Goal: Navigation & Orientation: Find specific page/section

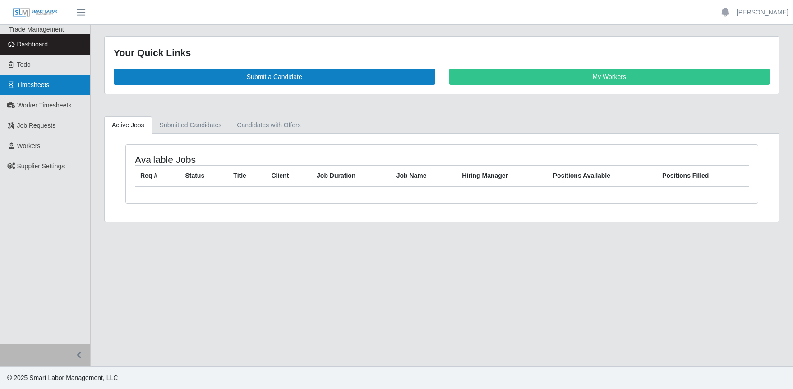
click at [32, 84] on span "Timesheets" at bounding box center [33, 84] width 32 height 7
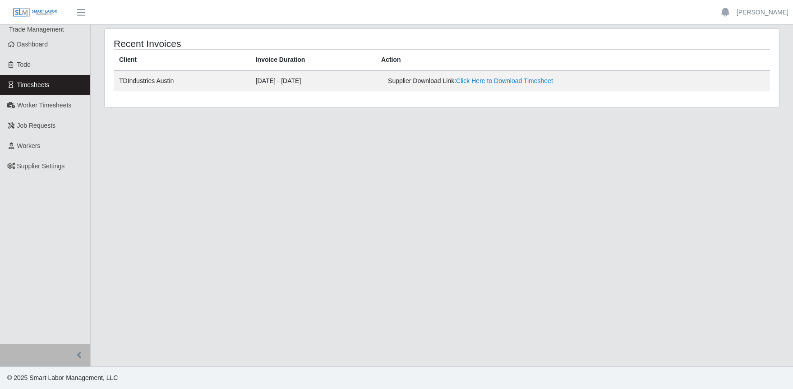
click at [187, 161] on main "Recent Invoices Client Invoice Duration Action TDIndustries Austin 08/11/2025 -…" at bounding box center [442, 196] width 703 height 342
click at [16, 44] on link "Dashboard" at bounding box center [45, 44] width 90 height 20
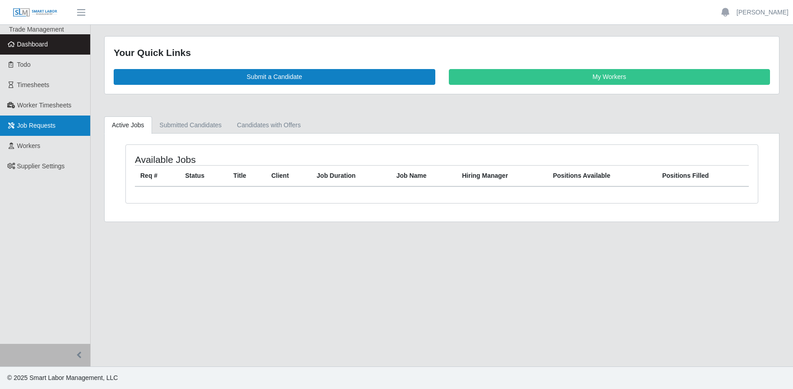
click at [42, 127] on span "Job Requests" at bounding box center [36, 125] width 39 height 7
